Goal: Information Seeking & Learning: Learn about a topic

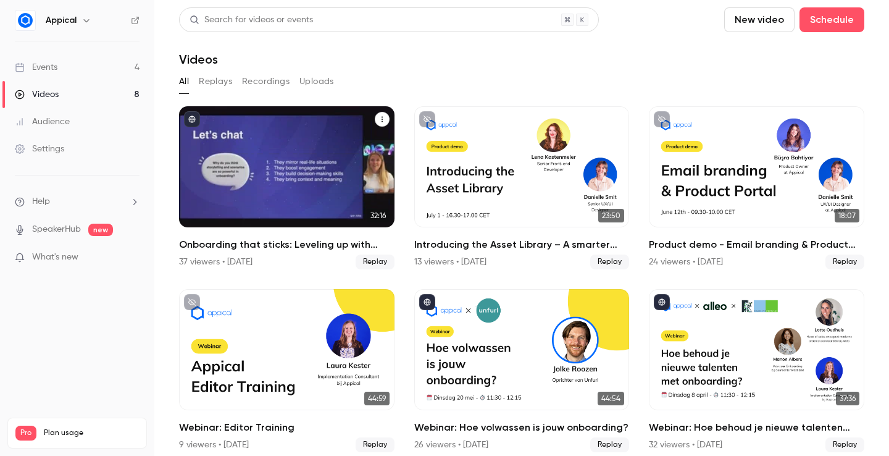
click at [380, 117] on icon "Onboarding that sticks: Leveling up with storytelling and immersive learning" at bounding box center [381, 118] width 7 height 7
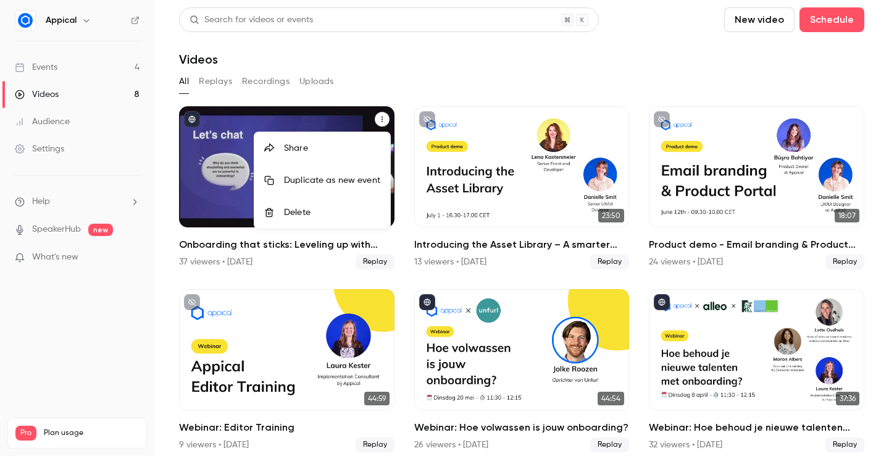
click at [352, 117] on div at bounding box center [444, 228] width 889 height 456
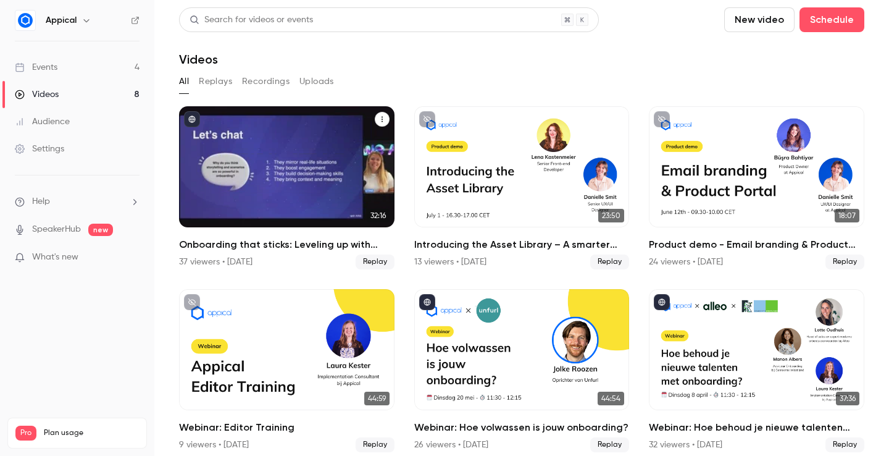
click at [316, 132] on div "Onboarding that sticks: Leveling up with storytelling and immersive learning" at bounding box center [286, 166] width 215 height 121
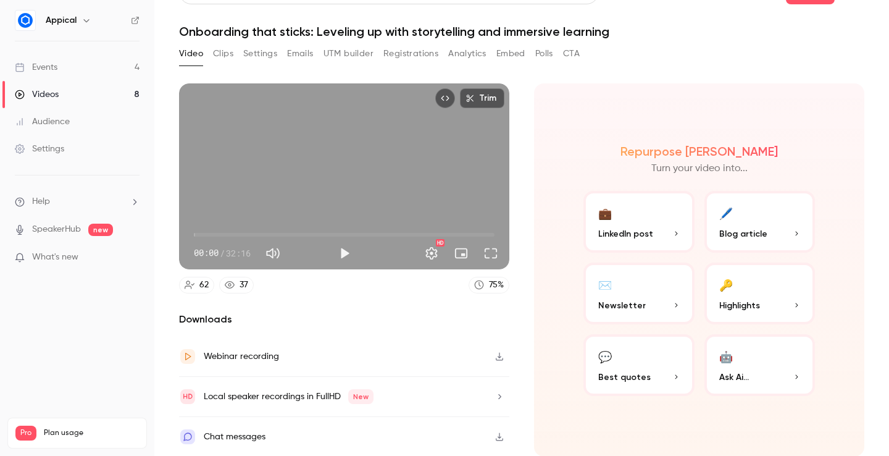
scroll to position [28, 0]
click at [440, 439] on div "Chat messages" at bounding box center [344, 436] width 330 height 40
click at [549, 54] on button "Polls" at bounding box center [544, 53] width 18 height 20
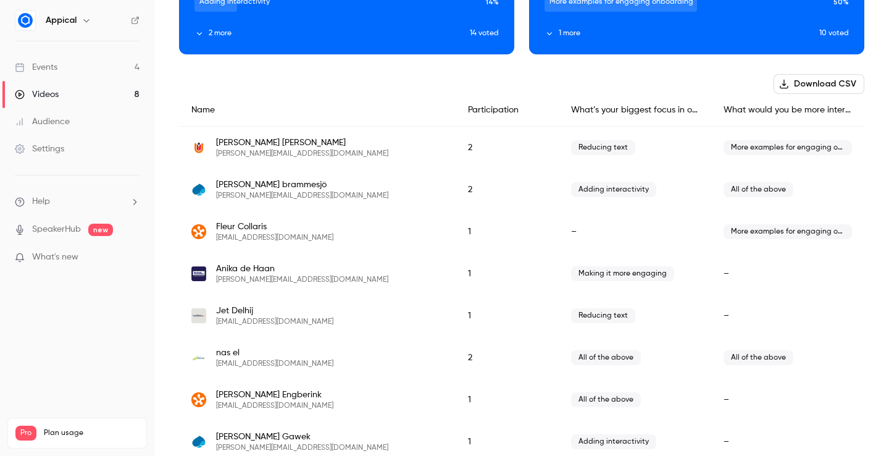
scroll to position [163, 0]
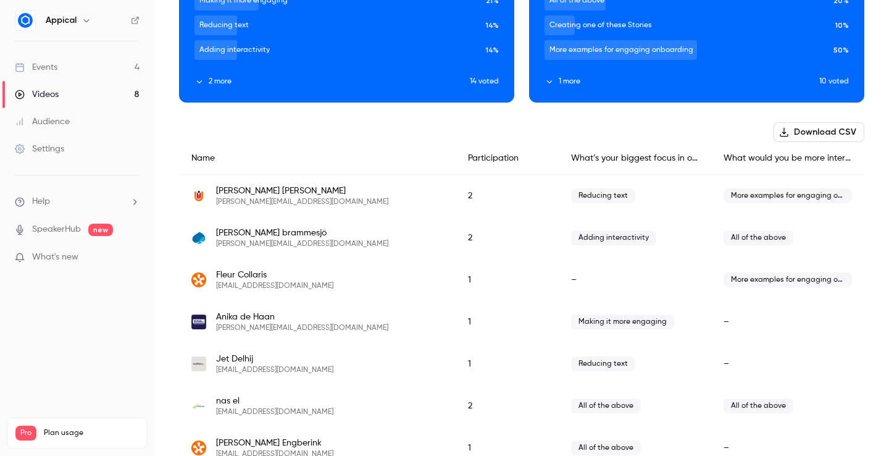
click at [815, 135] on button "Download CSV" at bounding box center [818, 132] width 91 height 20
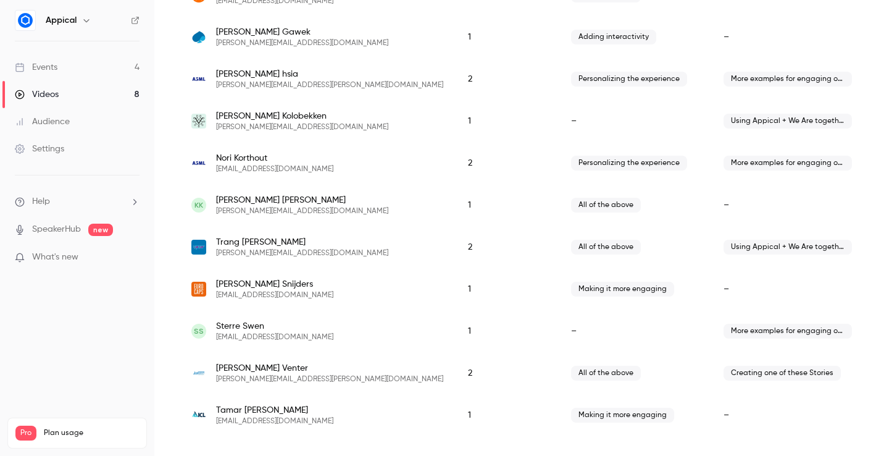
scroll to position [0, 0]
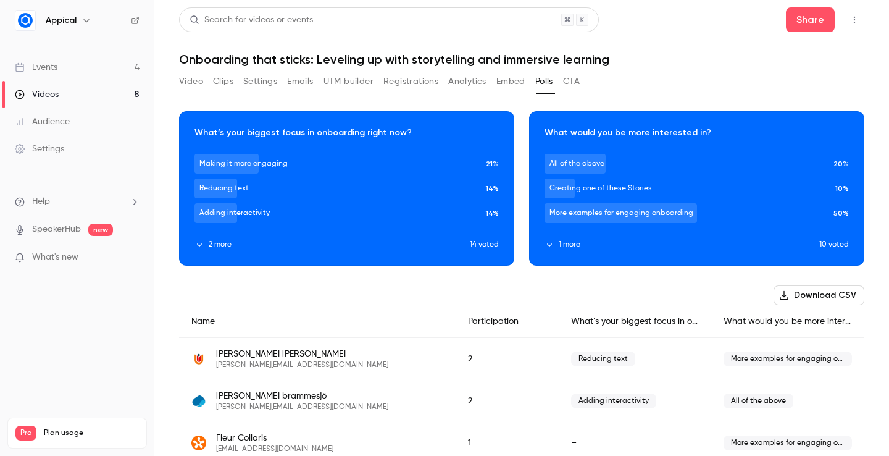
click at [198, 81] on button "Video" at bounding box center [191, 82] width 24 height 20
